Goal: Task Accomplishment & Management: Complete application form

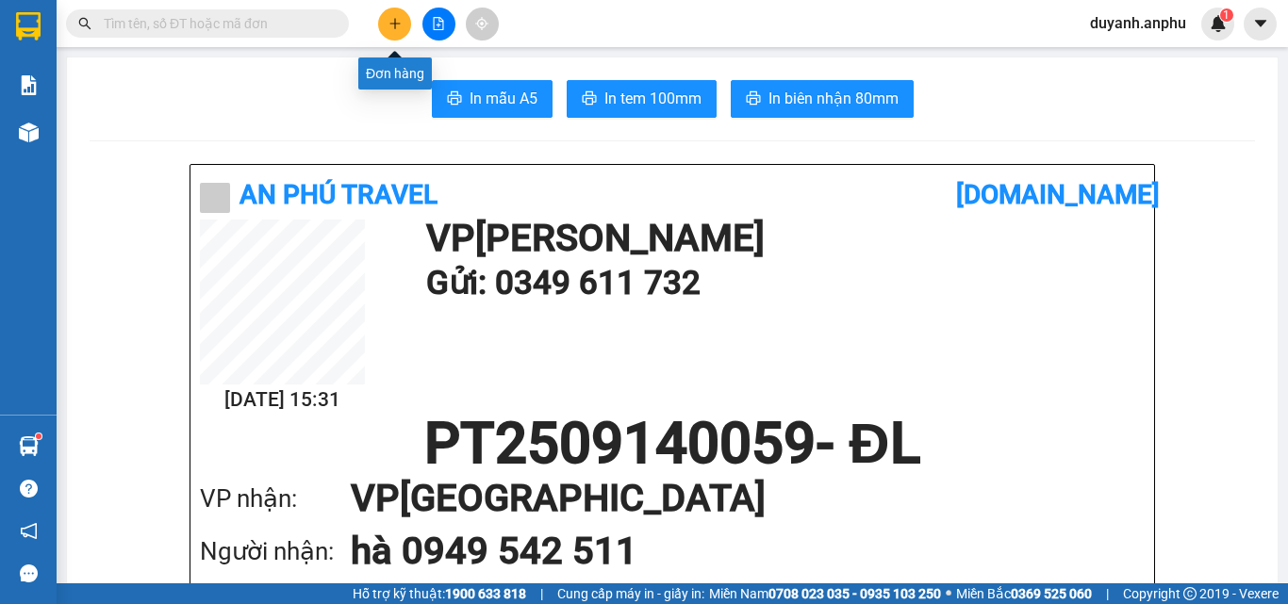
click at [389, 11] on button at bounding box center [394, 24] width 33 height 33
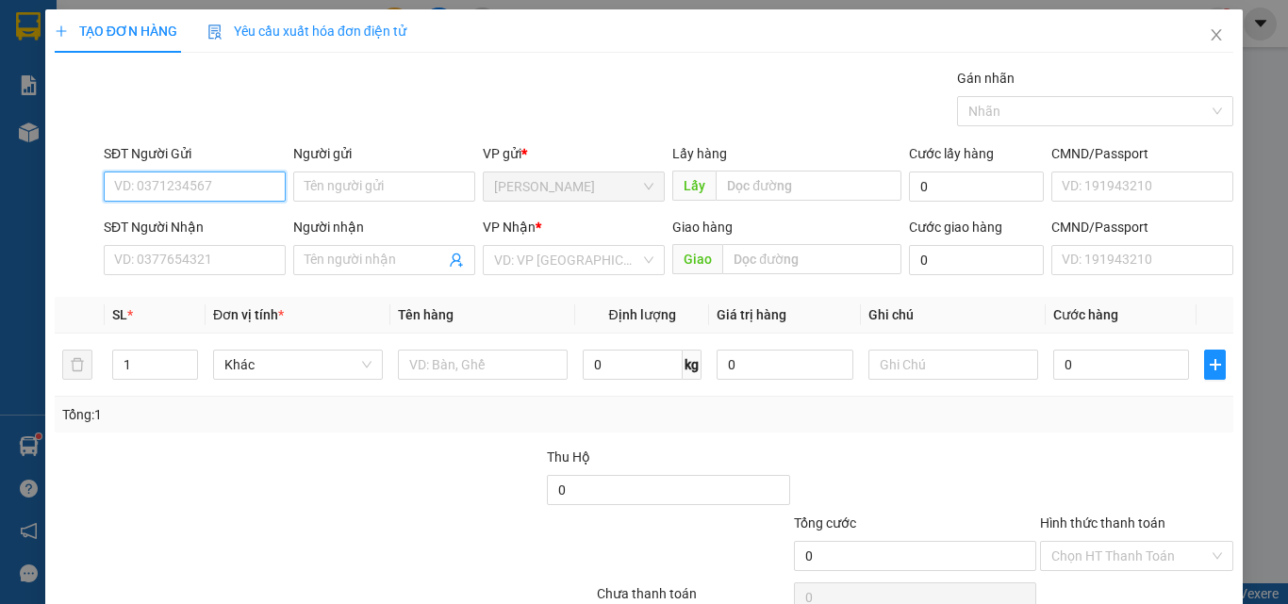
click at [210, 189] on input "SĐT Người Gửi" at bounding box center [195, 187] width 182 height 30
type input "0"
type input "0976689613"
click at [222, 219] on div "0976689613 - phú" at bounding box center [192, 224] width 157 height 21
type input "phú"
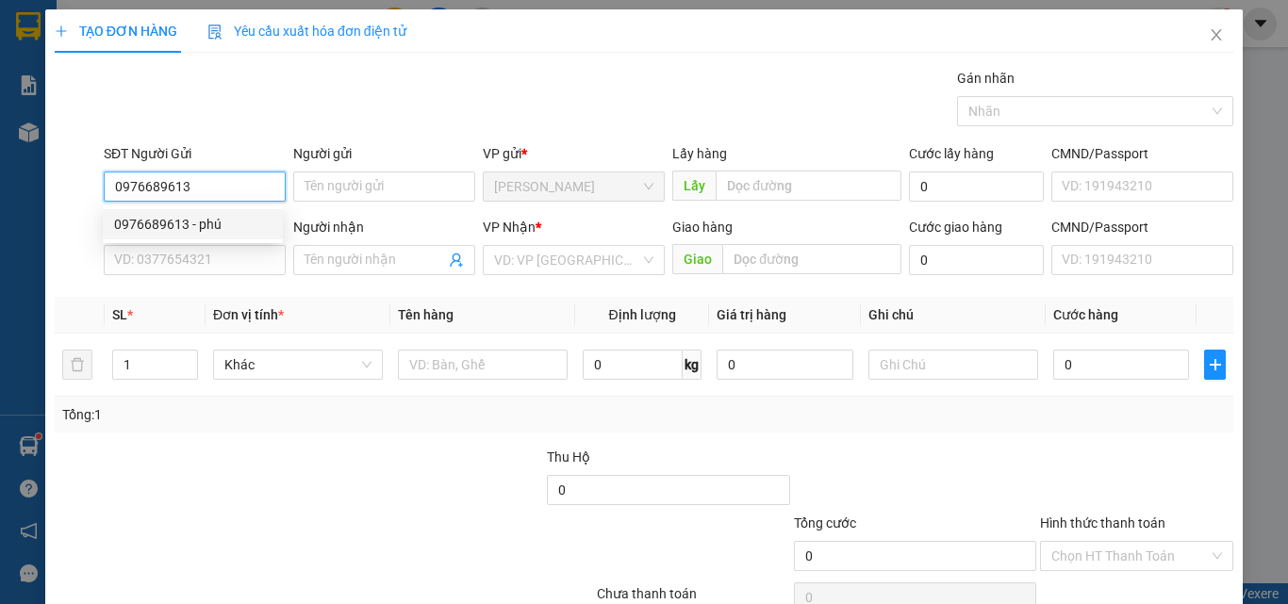
type input "0976689613"
type input "phú"
type input "60.000"
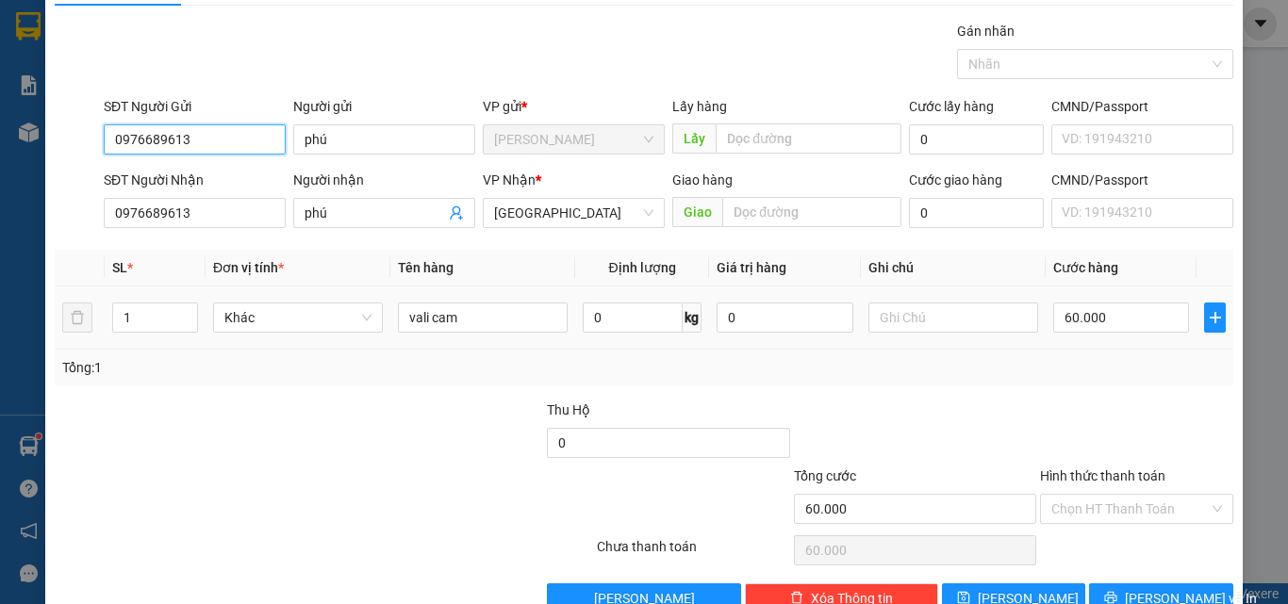
scroll to position [93, 0]
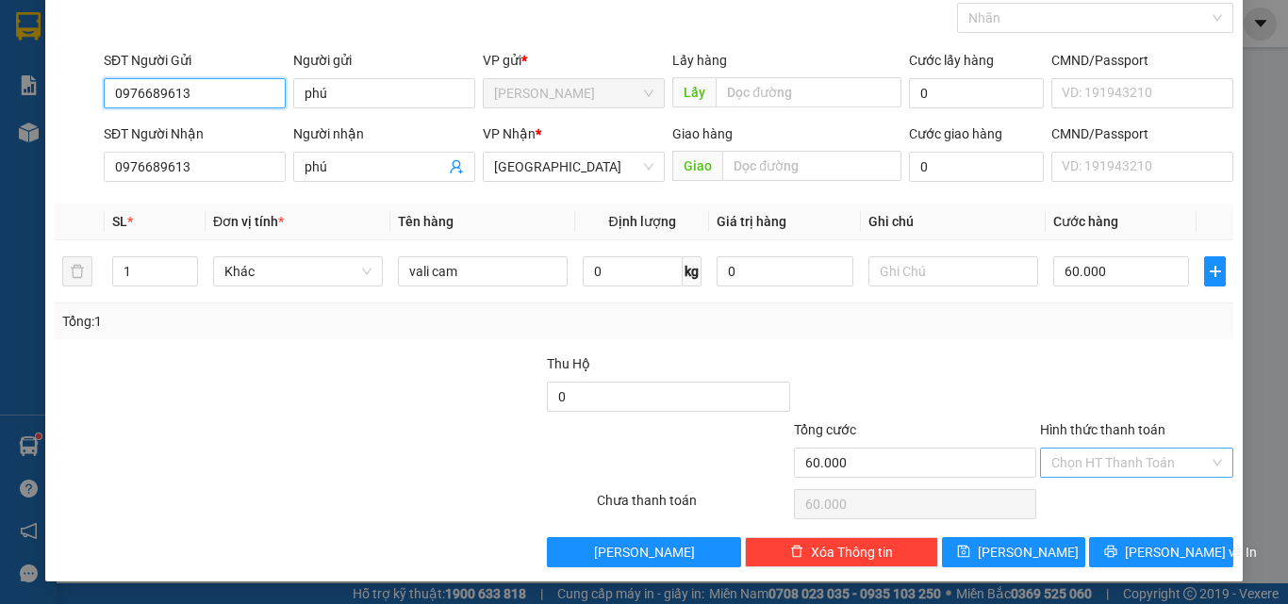
type input "0976689613"
click at [1085, 465] on input "Hình thức thanh toán" at bounding box center [1129, 463] width 157 height 28
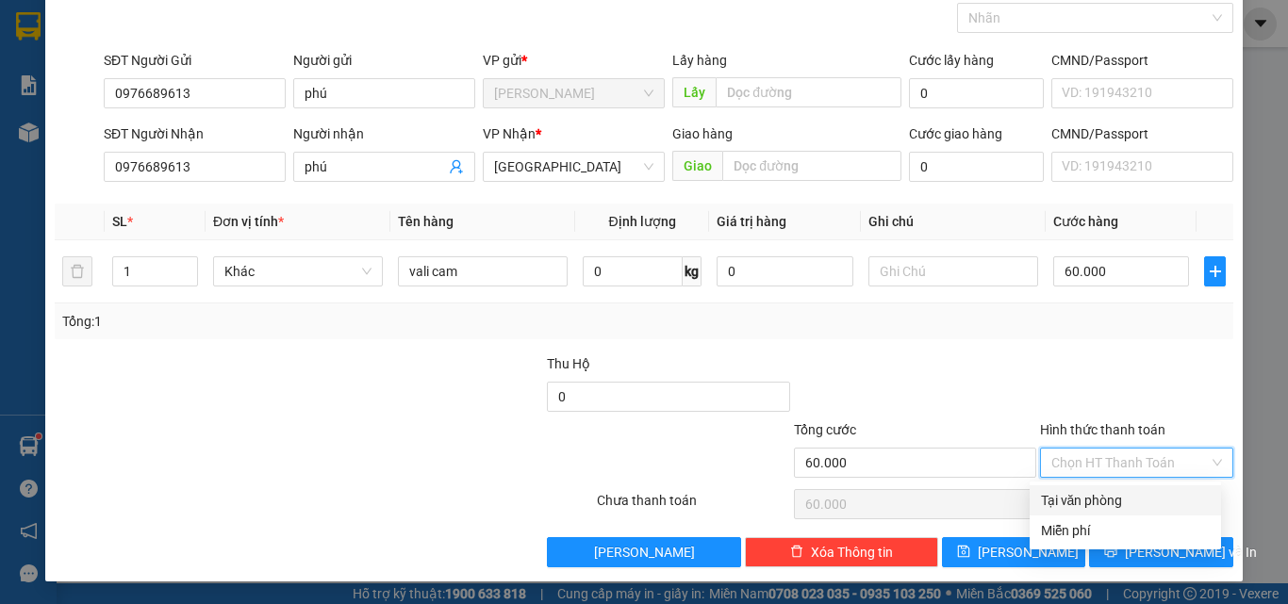
click at [1106, 500] on div "Tại văn phòng" at bounding box center [1125, 500] width 169 height 21
type input "0"
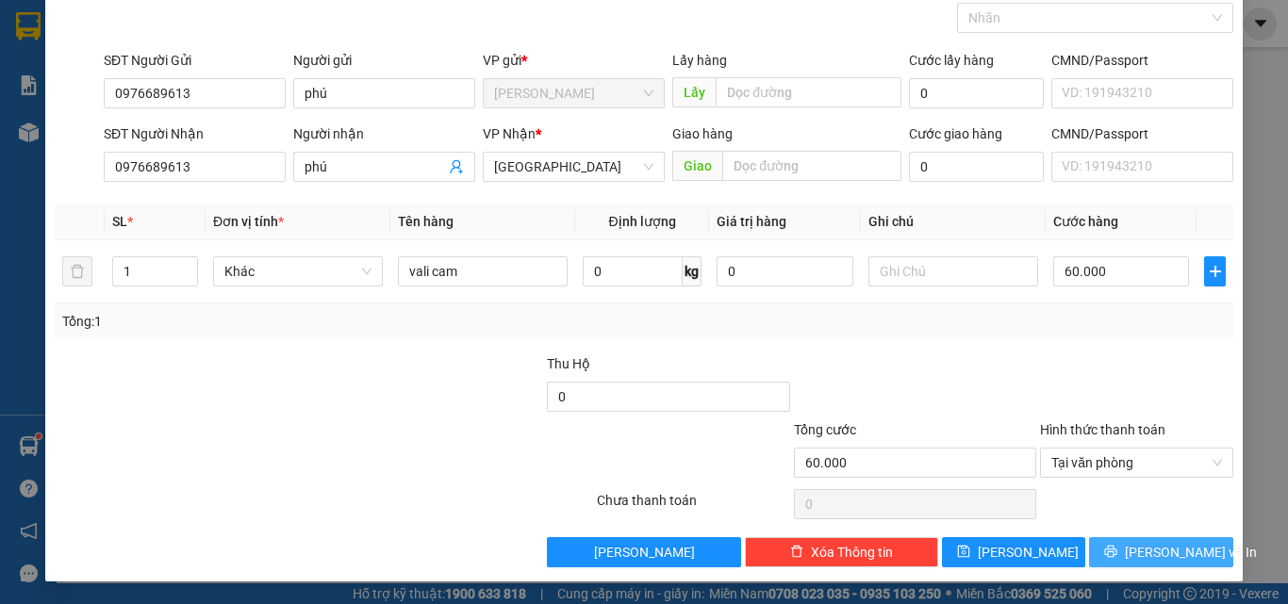
click at [1154, 551] on span "[PERSON_NAME] và In" at bounding box center [1191, 552] width 132 height 21
